Goal: Task Accomplishment & Management: Manage account settings

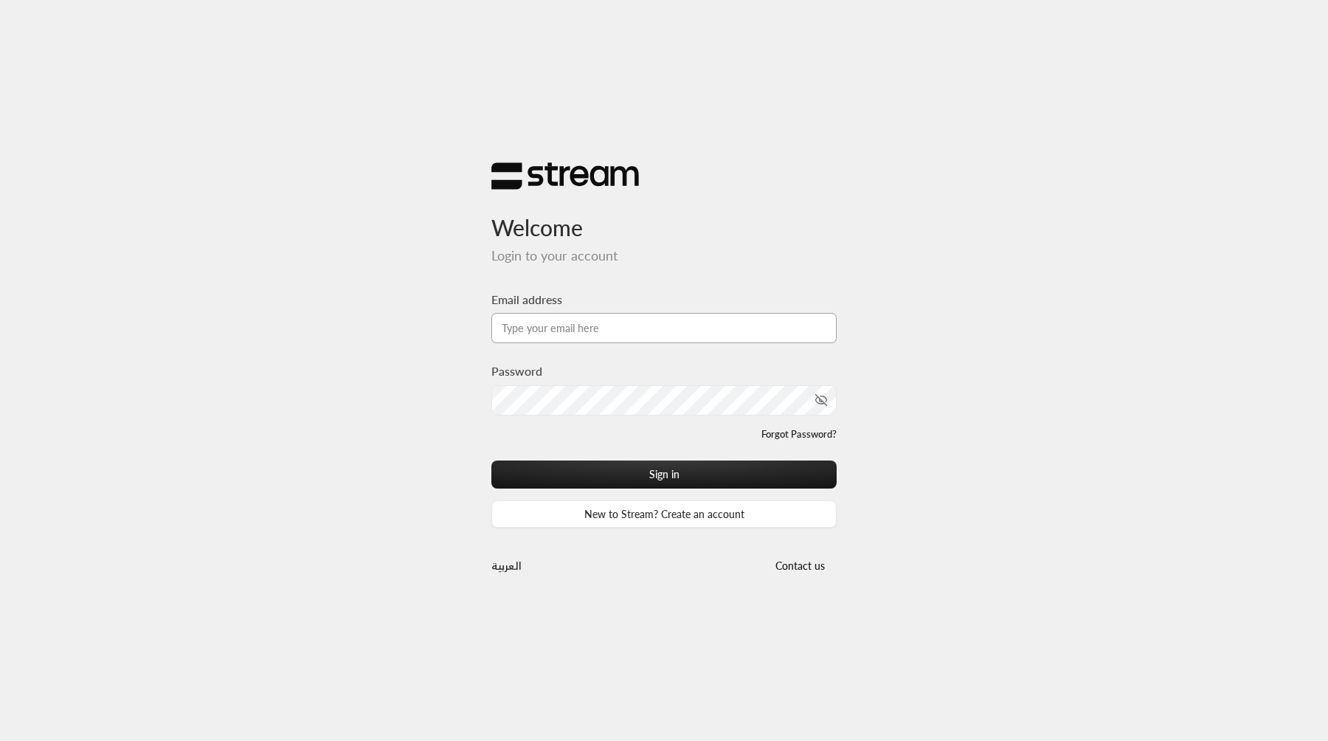
type input "[EMAIL_ADDRESS][DOMAIN_NAME]"
click at [491, 460] on button "Sign in" at bounding box center [663, 473] width 345 height 27
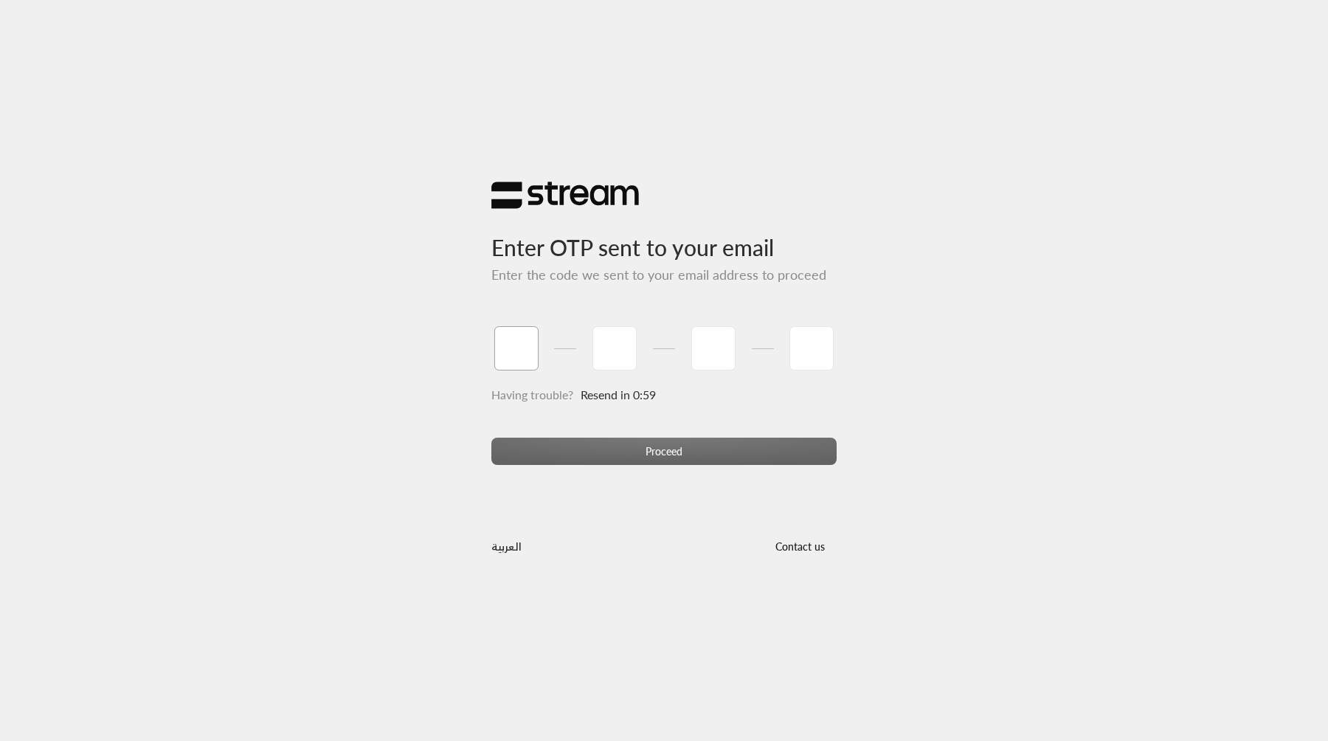
type input "1"
type input "2"
type input "3"
type input "4"
